Goal: Complete application form

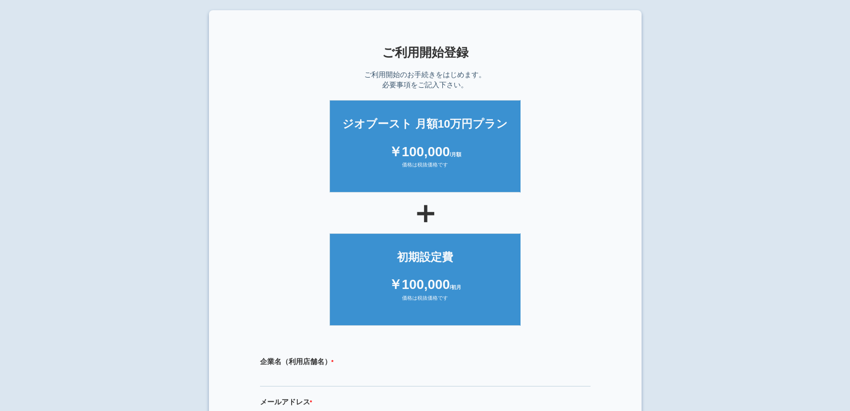
scroll to position [206, 0]
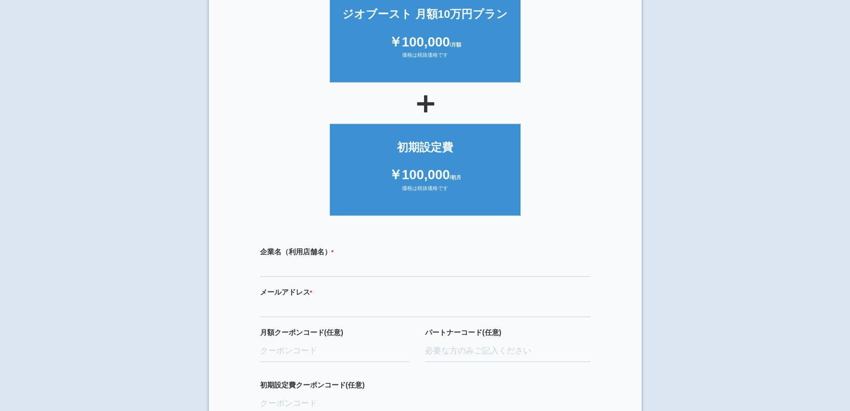
scroll to position [170, 0]
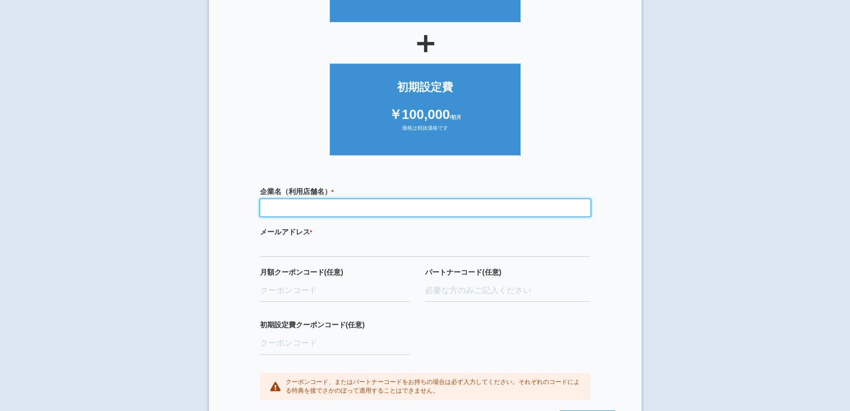
click at [330, 206] on input "text" at bounding box center [425, 207] width 330 height 17
type input "医療法人 三健会 [PERSON_NAME]内科クリニック"
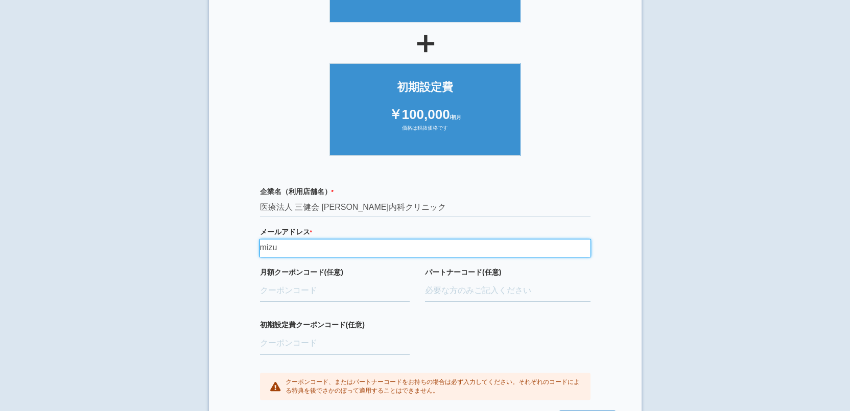
click at [300, 251] on input "mizu" at bounding box center [425, 248] width 330 height 17
type input "[EMAIL_ADDRESS][DOMAIN_NAME]"
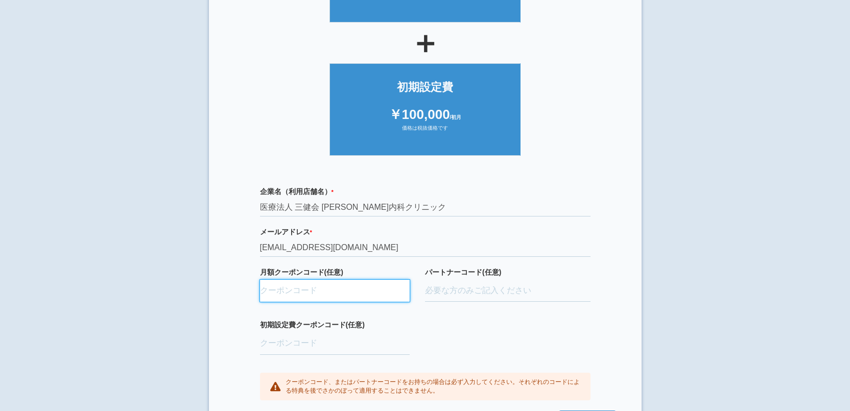
click at [332, 294] on input "月額クーポンコード(任意)" at bounding box center [335, 291] width 150 height 22
paste input "ifENW5rd"
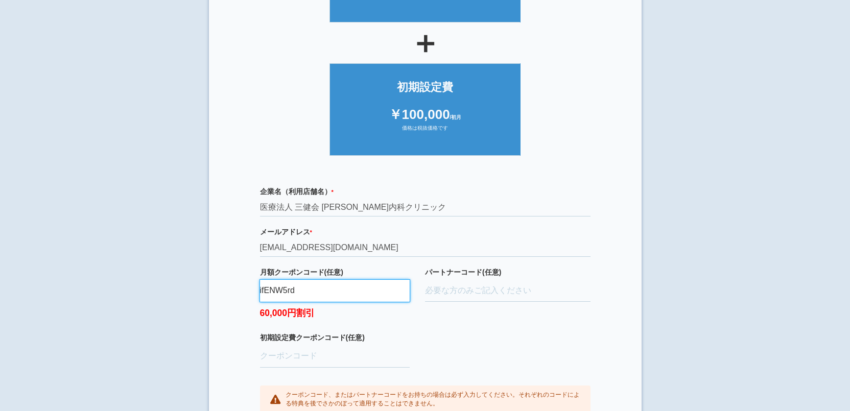
type input "ifENW5rd"
click at [444, 288] on input "パートナーコード(任意)" at bounding box center [507, 291] width 165 height 22
paste input "D22022"
type input "D22022"
click at [320, 364] on input "初期設定費クーポンコード(任意)" at bounding box center [335, 356] width 150 height 22
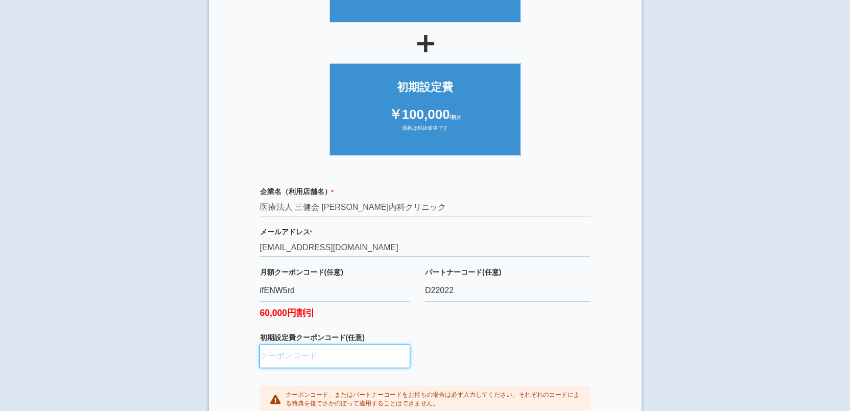
click at [289, 358] on input "初期設定費クーポンコード(任意)" at bounding box center [335, 356] width 150 height 22
paste input "aBAaXUlM"
type input "aBAaXUlM"
click at [488, 345] on div "企業名（利用店舗名） * 必須項目です 医療法人 三健会 [PERSON_NAME]内科クリニック メールアドレス * 必須項目です 正しいメールアドレスを入…" at bounding box center [425, 300] width 382 height 248
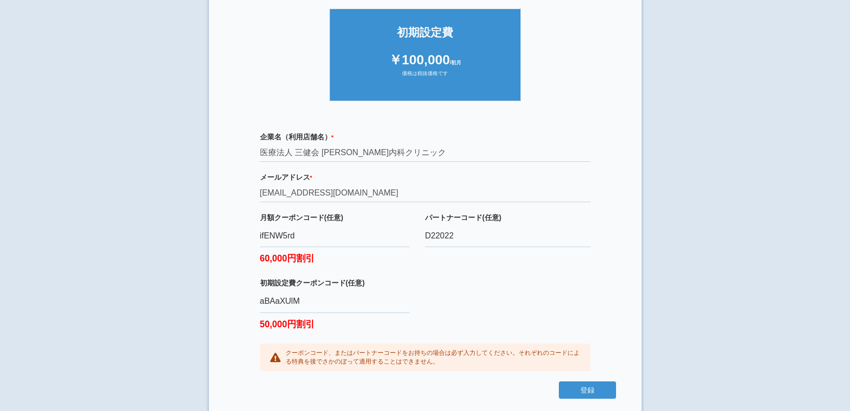
scroll to position [232, 0]
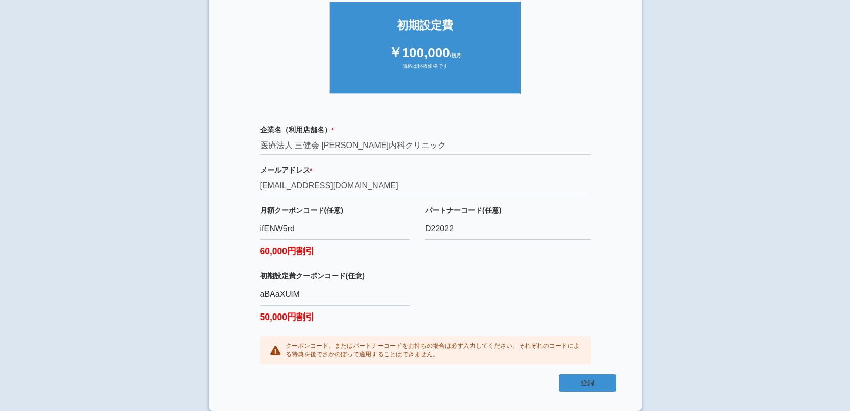
click at [579, 383] on button "登録" at bounding box center [587, 382] width 57 height 17
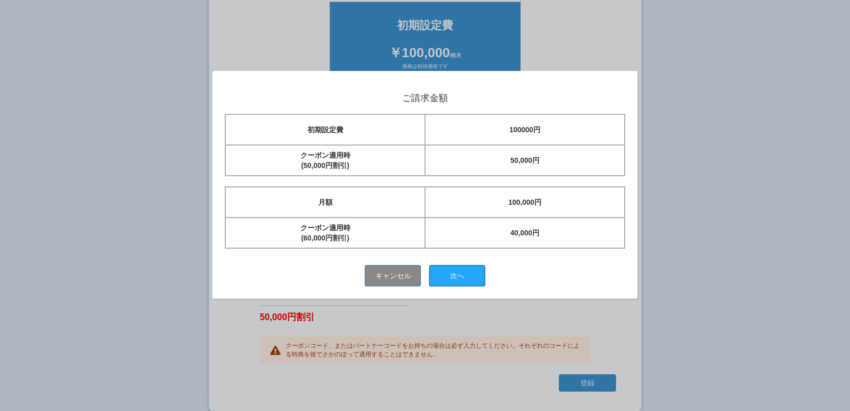
click at [455, 272] on button "次へ" at bounding box center [457, 275] width 56 height 21
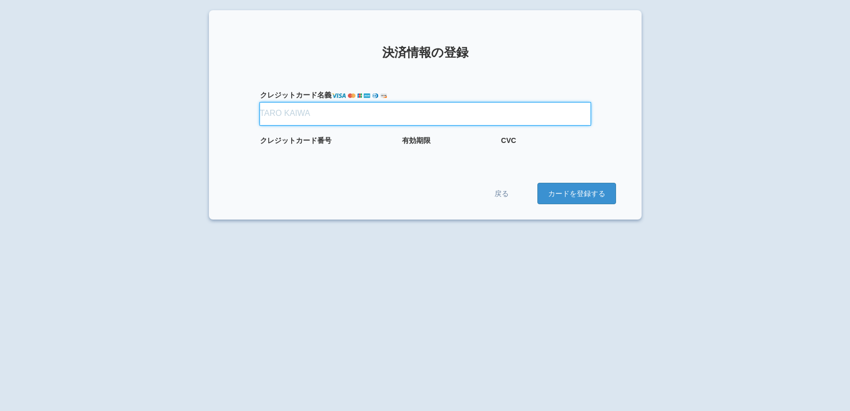
click at [305, 113] on input "クレジット カード名義" at bounding box center [425, 114] width 330 height 22
